Goal: Task Accomplishment & Management: Manage account settings

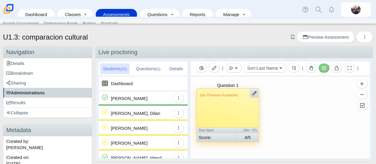
click at [22, 93] on span "Administrations" at bounding box center [25, 92] width 38 height 5
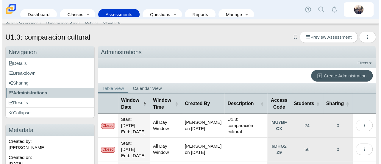
scroll to position [92, 0]
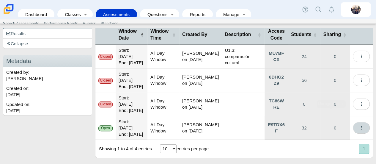
click at [359, 126] on icon "More options" at bounding box center [361, 128] width 4 height 4
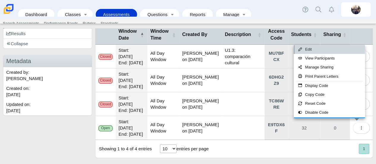
click at [333, 50] on link "Edit" at bounding box center [329, 49] width 71 height 9
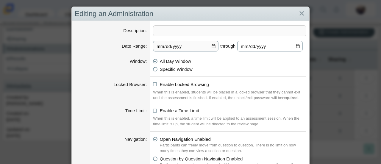
click at [296, 46] on input "2025-09-19" at bounding box center [269, 46] width 65 height 11
type input "2025-09-22"
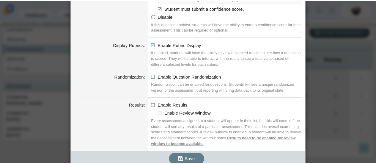
scroll to position [674, 0]
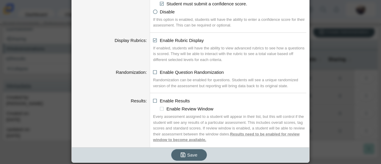
click at [193, 152] on span "Save" at bounding box center [192, 154] width 10 height 5
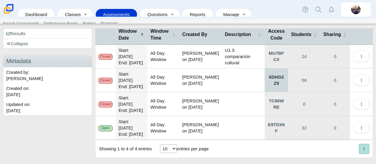
scroll to position [92, 0]
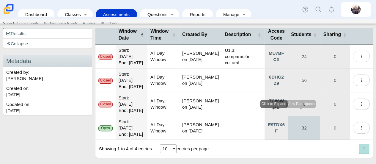
click at [300, 129] on link "32" at bounding box center [304, 128] width 32 height 24
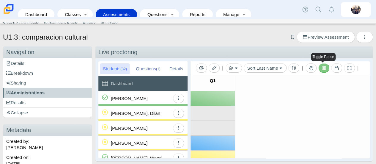
click at [322, 68] on icon at bounding box center [324, 68] width 4 height 4
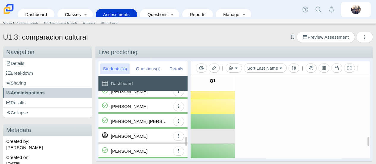
scroll to position [304, 0]
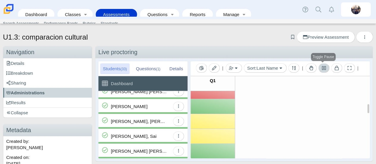
click at [322, 69] on icon at bounding box center [324, 68] width 4 height 4
